Goal: Task Accomplishment & Management: Manage account settings

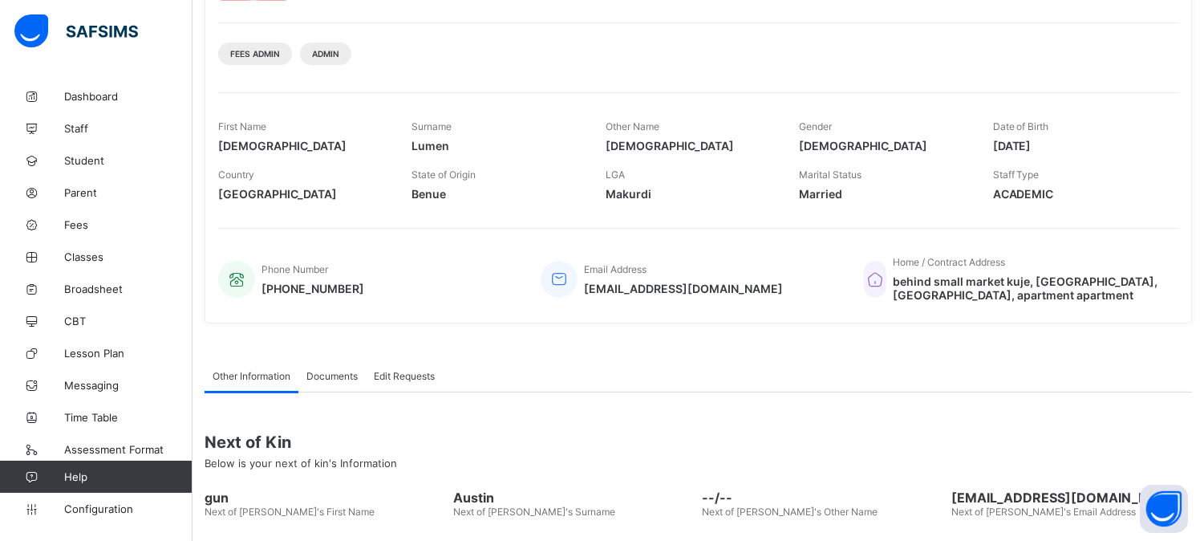
scroll to position [267, 0]
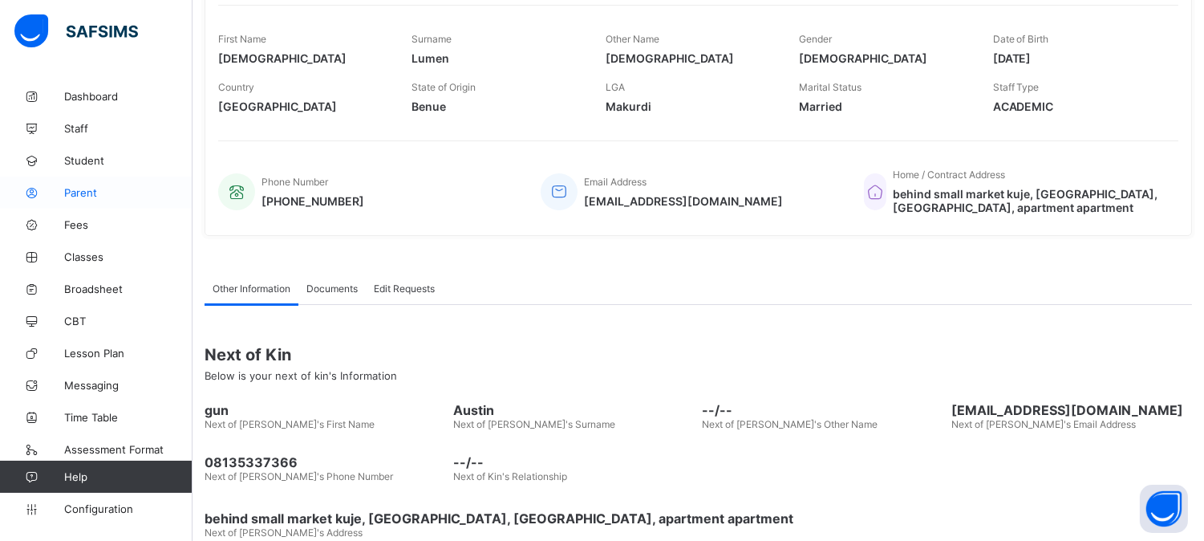
click at [69, 188] on span "Parent" at bounding box center [128, 192] width 128 height 13
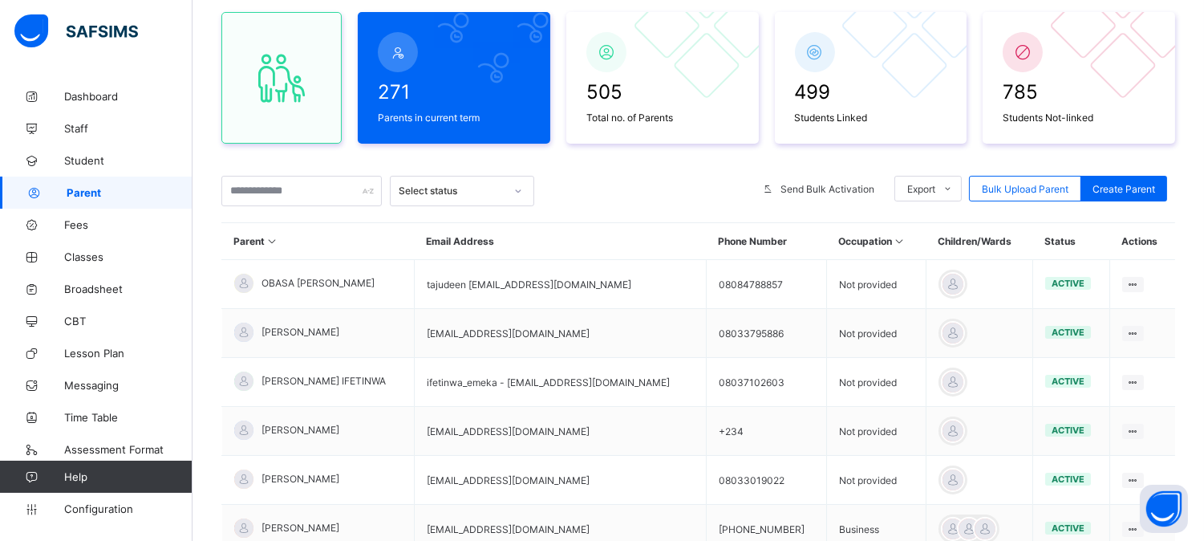
scroll to position [267, 0]
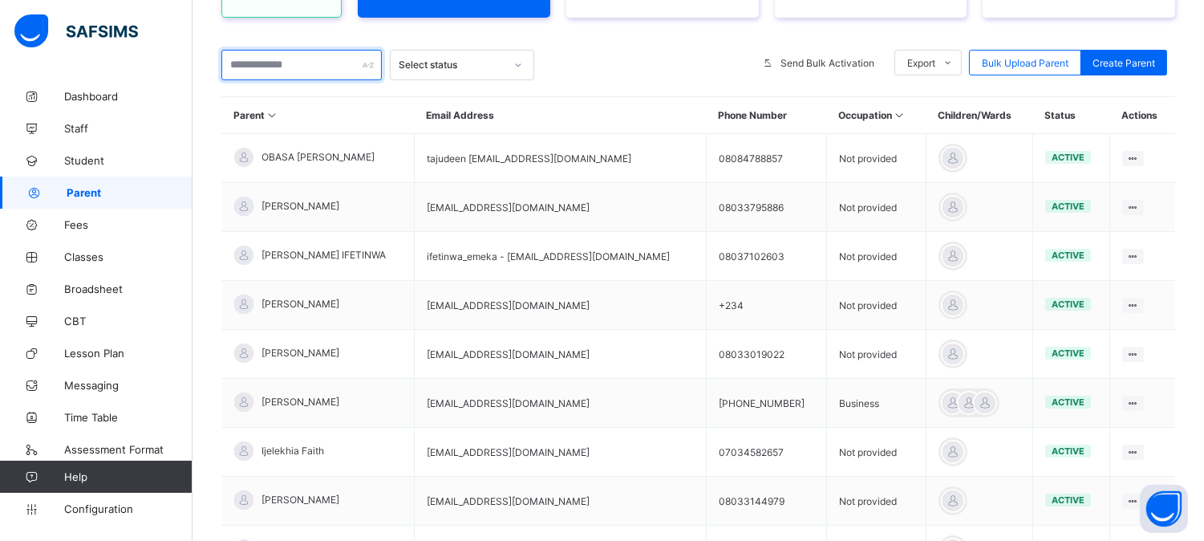
click at [269, 66] on input "text" at bounding box center [301, 65] width 160 height 30
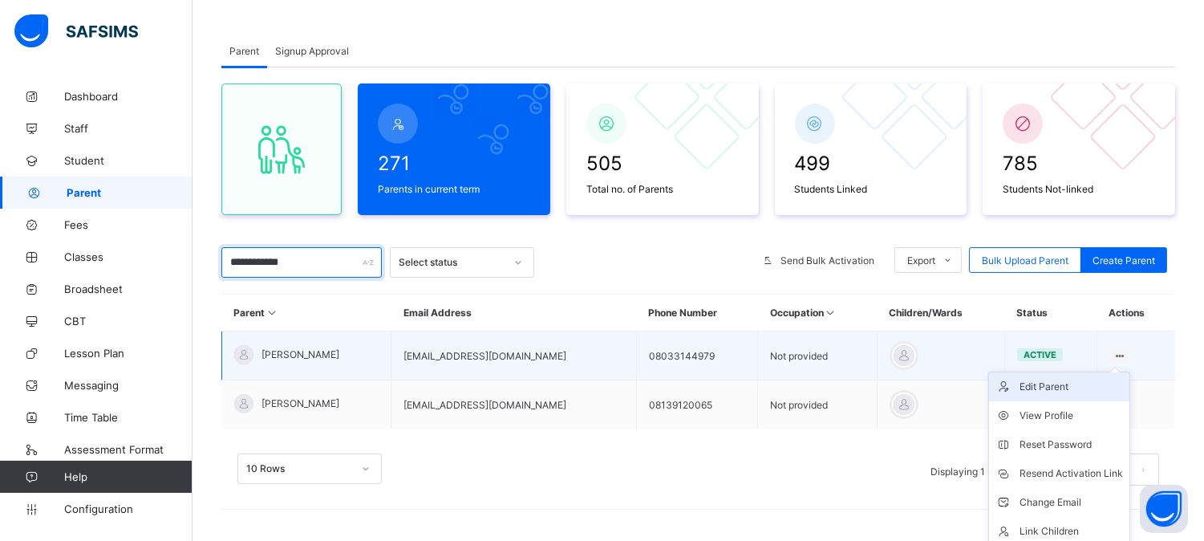
scroll to position [102, 0]
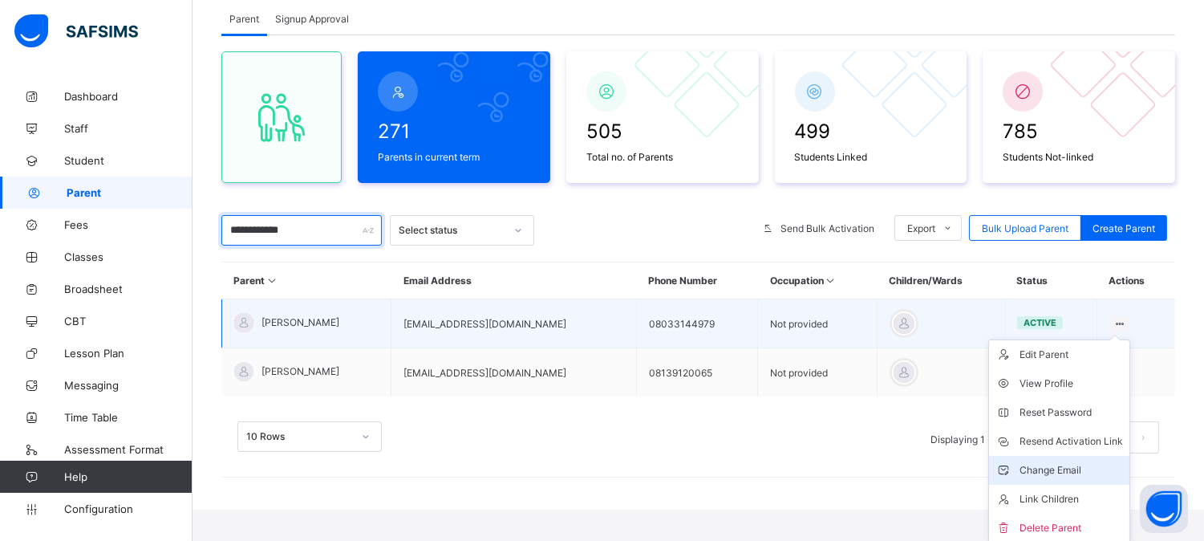
type input "**********"
click at [1073, 467] on div "Change Email" at bounding box center [1070, 470] width 103 height 16
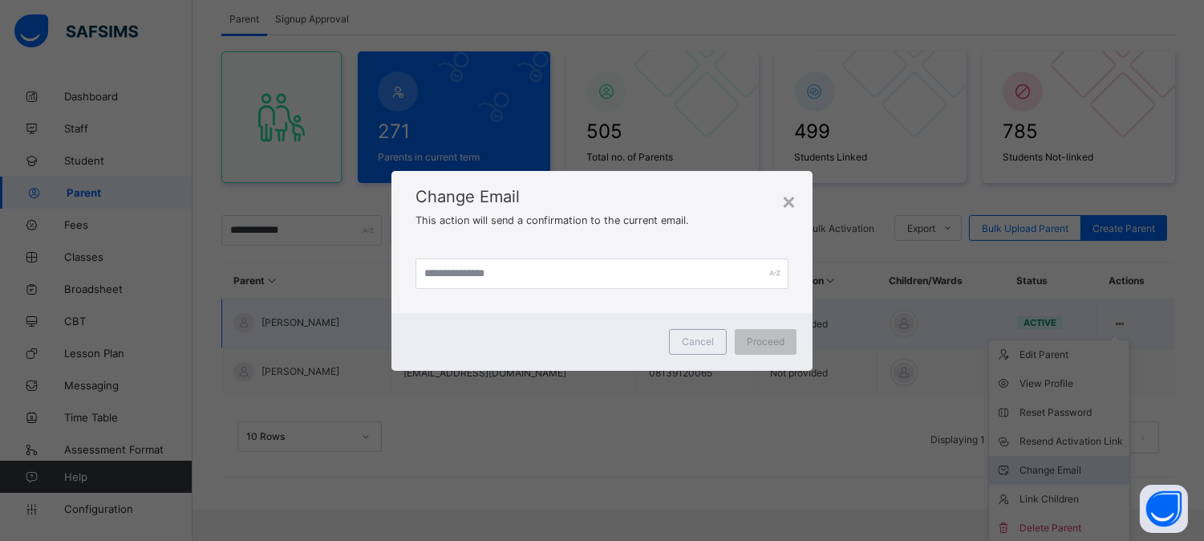
scroll to position [70, 0]
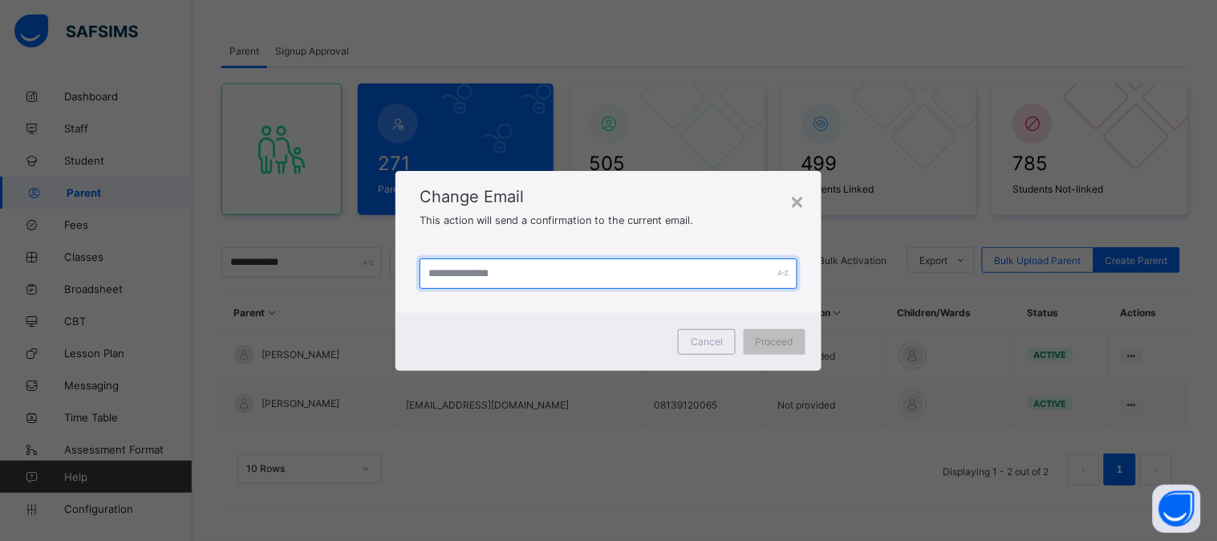
click at [439, 276] on input "text" at bounding box center [608, 273] width 378 height 30
type input "**********"
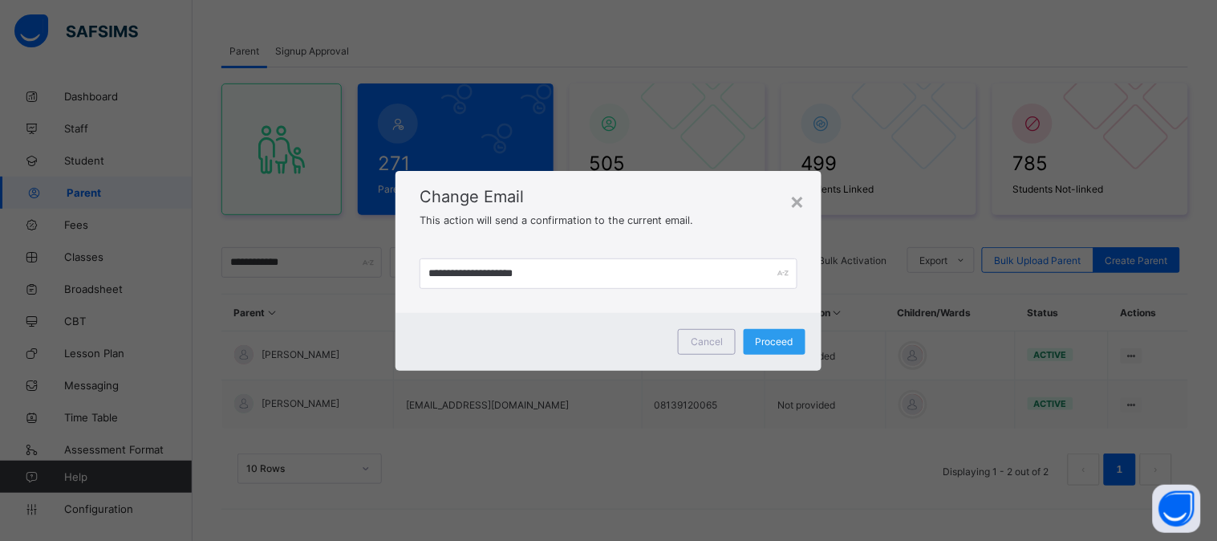
click at [775, 338] on span "Proceed" at bounding box center [774, 341] width 38 height 12
